Goal: Contribute content

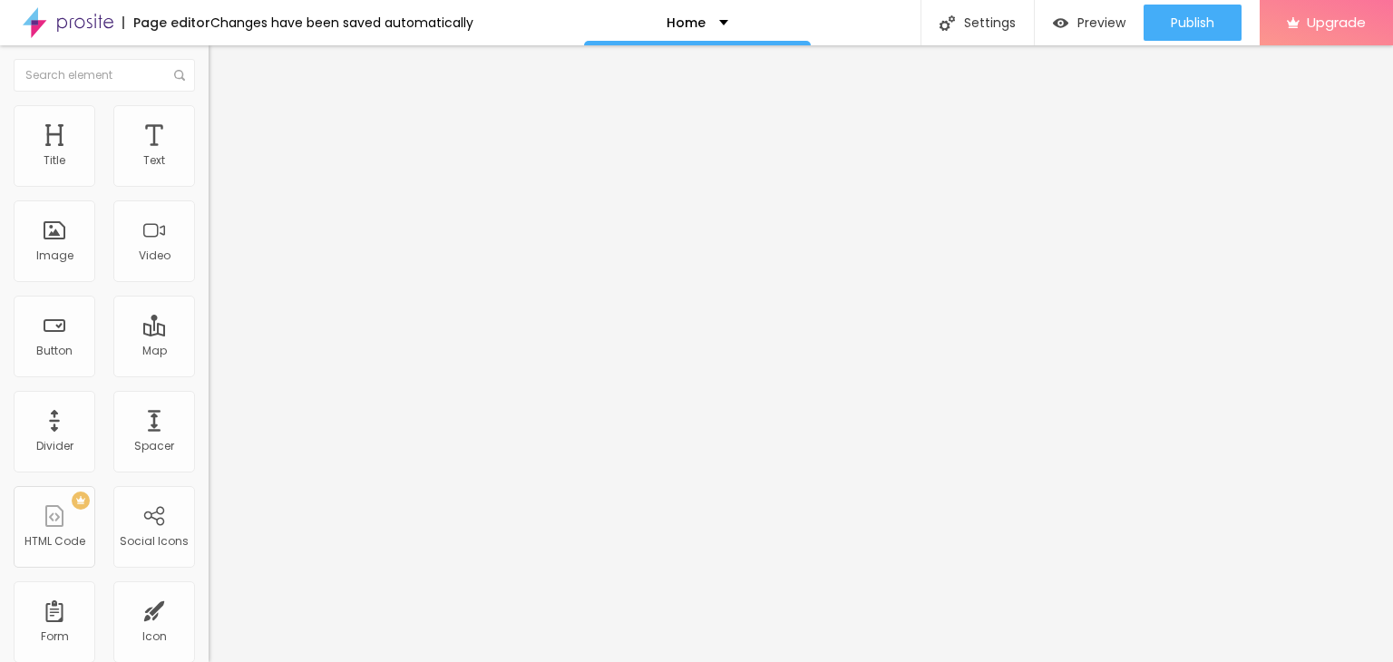
click at [209, 156] on span "Change image" at bounding box center [257, 148] width 97 height 15
click at [209, 183] on input "text" at bounding box center [318, 174] width 218 height 18
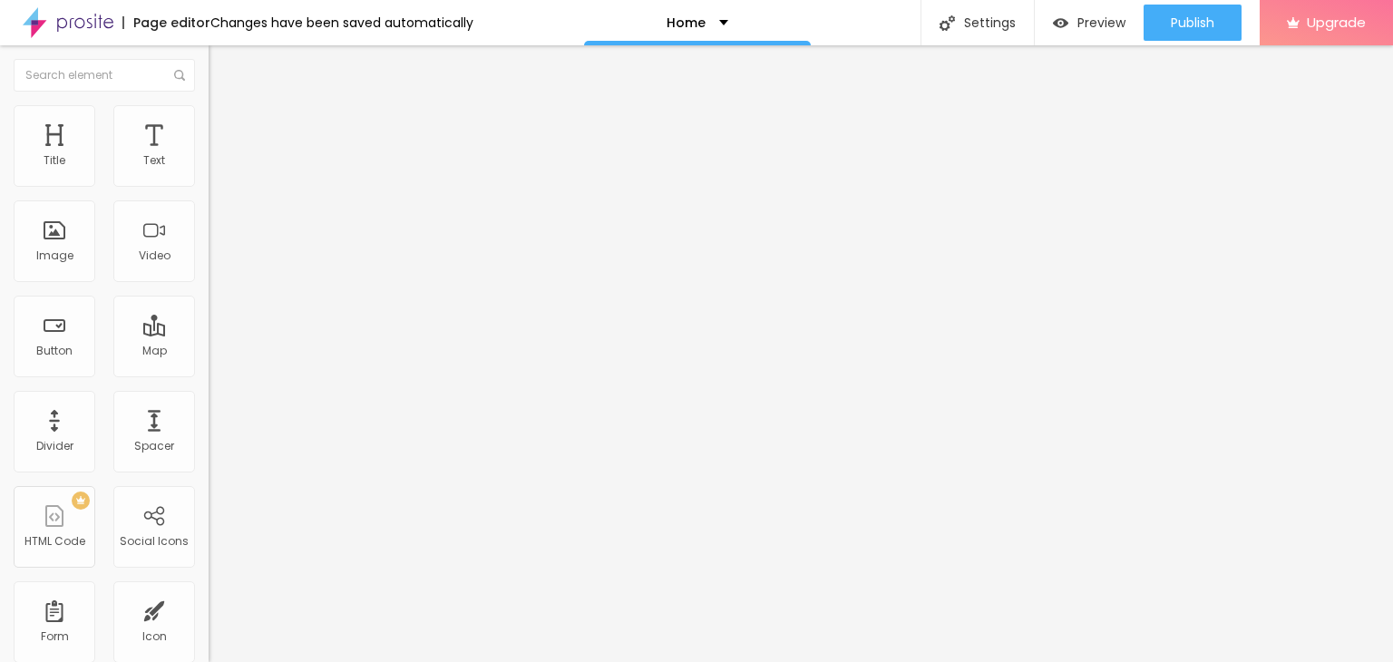
click at [209, 183] on input "text" at bounding box center [318, 174] width 218 height 18
click at [209, 156] on span "Change image" at bounding box center [257, 148] width 97 height 15
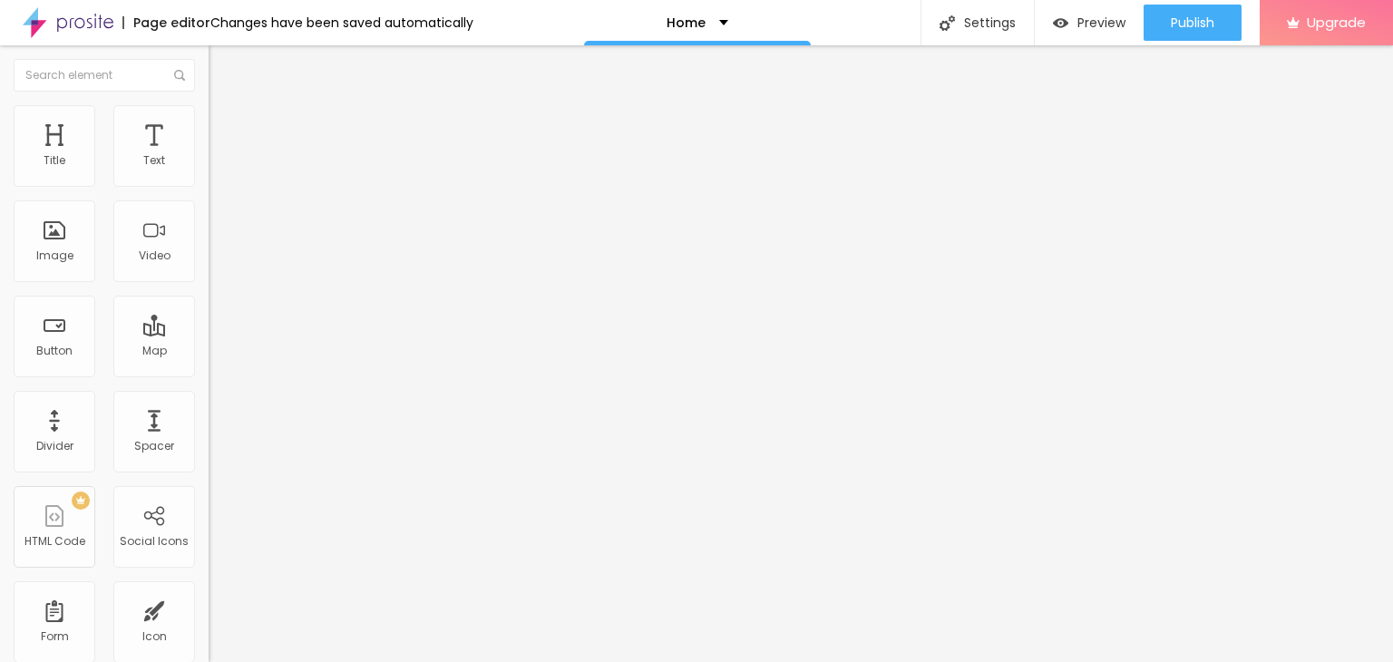
click at [209, 171] on input "Click me" at bounding box center [318, 161] width 218 height 18
paste input "Whatsapp 📞 :- [PHONE_NUMBER]"
type input "Whatsapp 📞 :- [PHONE_NUMBER]"
click at [209, 374] on input "https://" at bounding box center [318, 365] width 218 height 18
paste input "[DOMAIN_NAME][URL]"
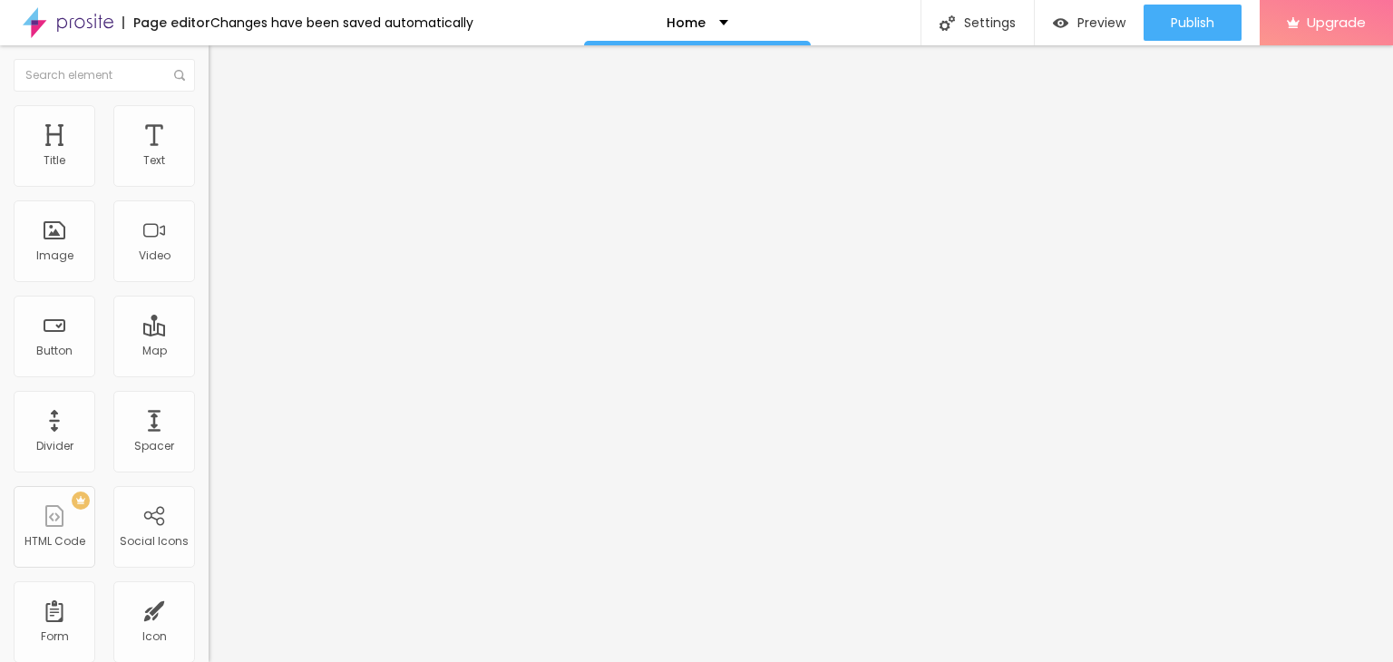
type input "[URL][DOMAIN_NAME]"
click at [209, 389] on div "URL [URL][DOMAIN_NAME]" at bounding box center [313, 367] width 209 height 44
click at [209, 405] on div "Open in new tab" at bounding box center [313, 400] width 209 height 9
click at [209, 372] on input "https://" at bounding box center [318, 363] width 218 height 18
paste input "[DOMAIN_NAME][URL]"
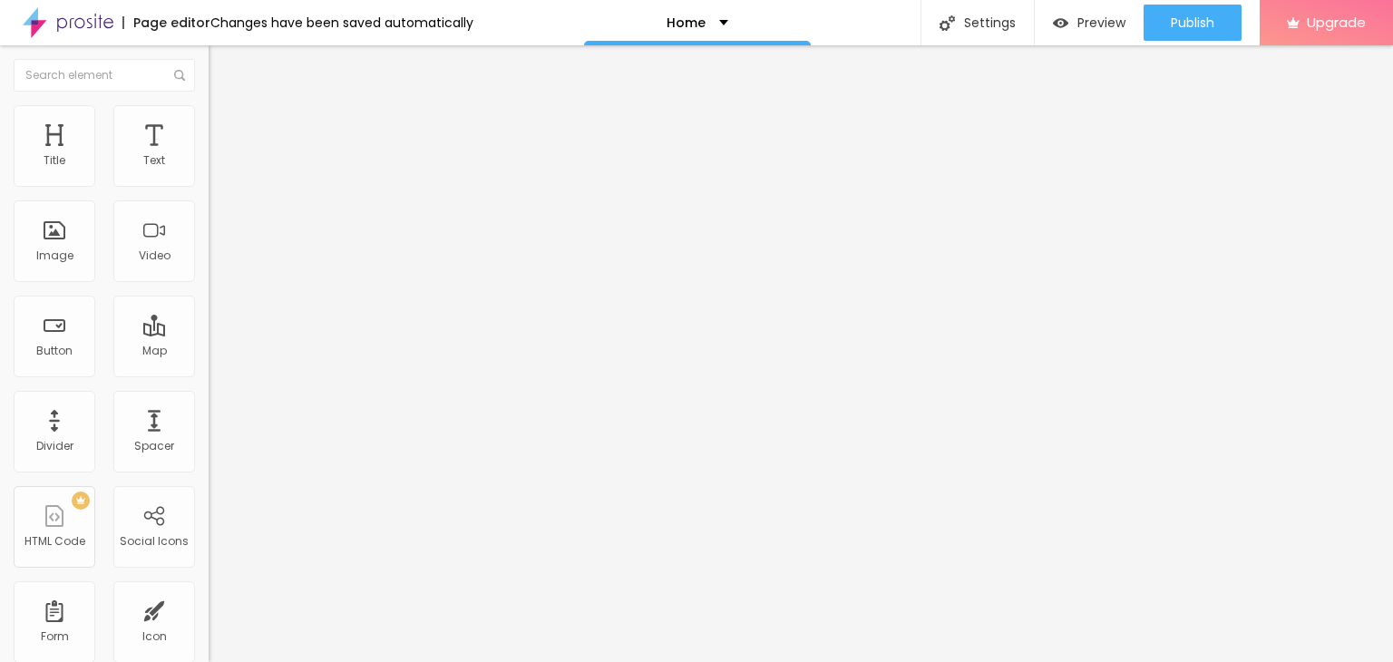
type input "[URL][DOMAIN_NAME]"
click at [209, 415] on div "Open in new tab" at bounding box center [313, 409] width 209 height 9
click at [209, 404] on div "Open in new tab" at bounding box center [313, 399] width 209 height 9
click at [209, 156] on span "Add image" at bounding box center [246, 148] width 74 height 15
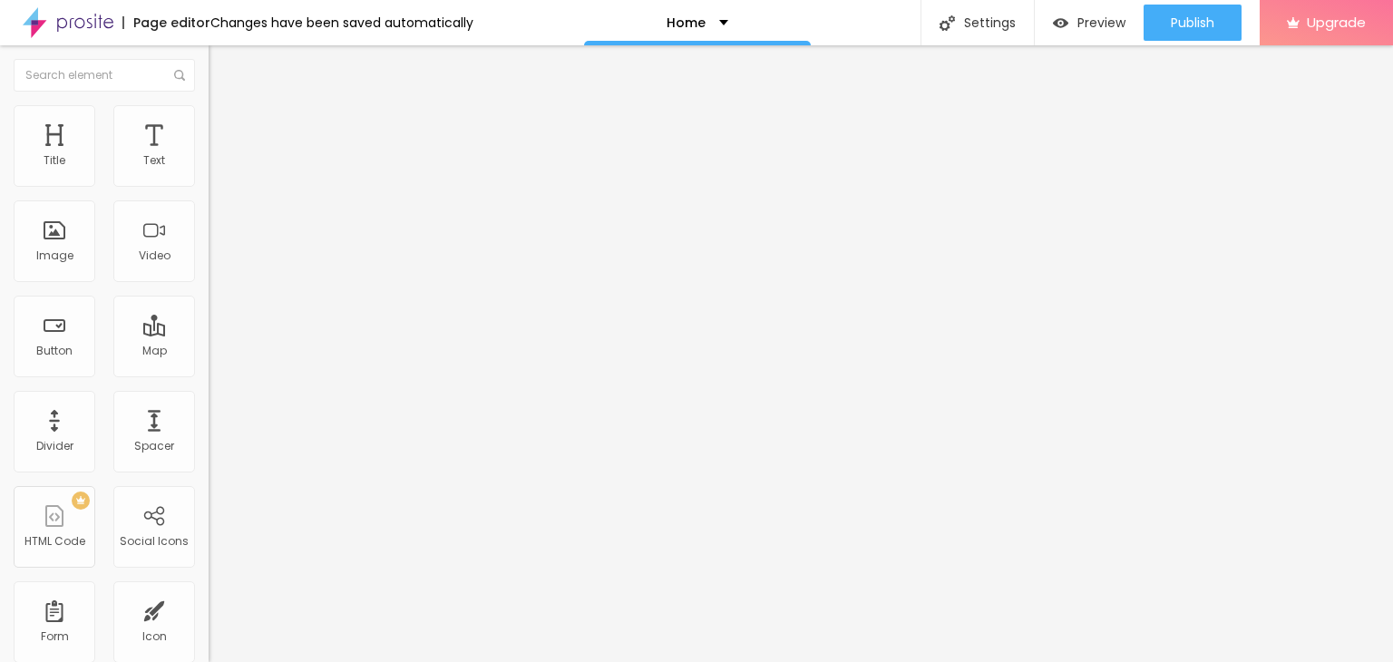
click at [209, 372] on input "https://" at bounding box center [318, 363] width 218 height 18
type input "[URL][DOMAIN_NAME]"
click at [54, 21] on img at bounding box center [68, 22] width 91 height 45
